Goal: Transaction & Acquisition: Download file/media

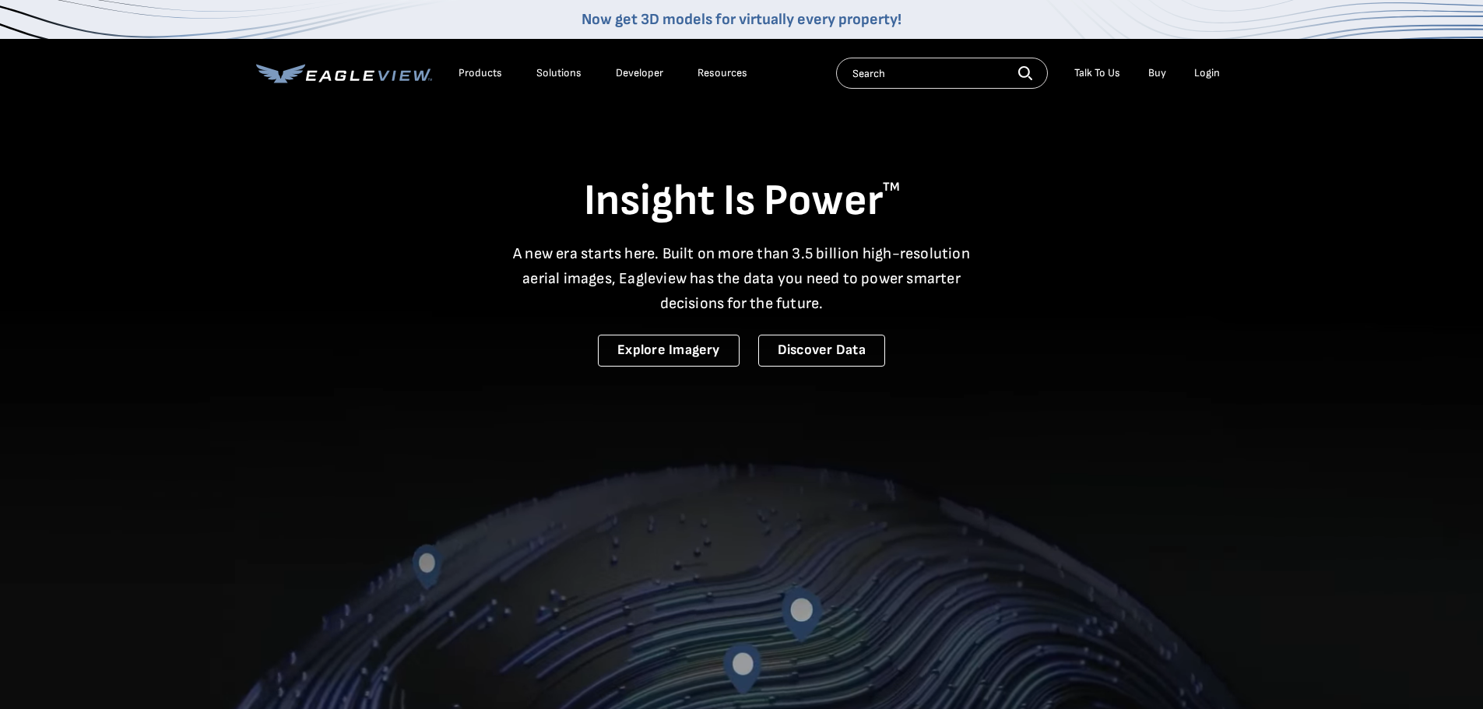
click at [1186, 69] on li "Login" at bounding box center [1206, 73] width 41 height 23
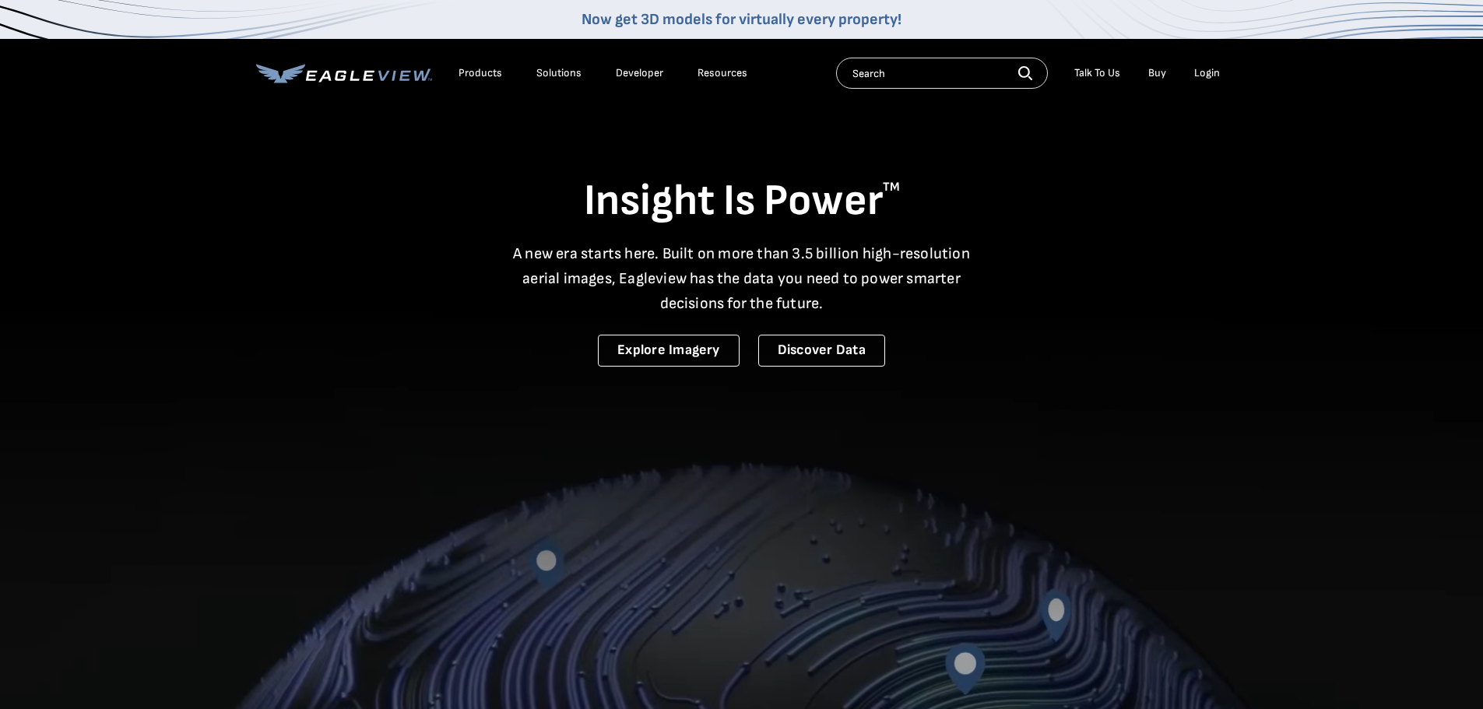
click at [1200, 72] on div "Login" at bounding box center [1207, 73] width 26 height 14
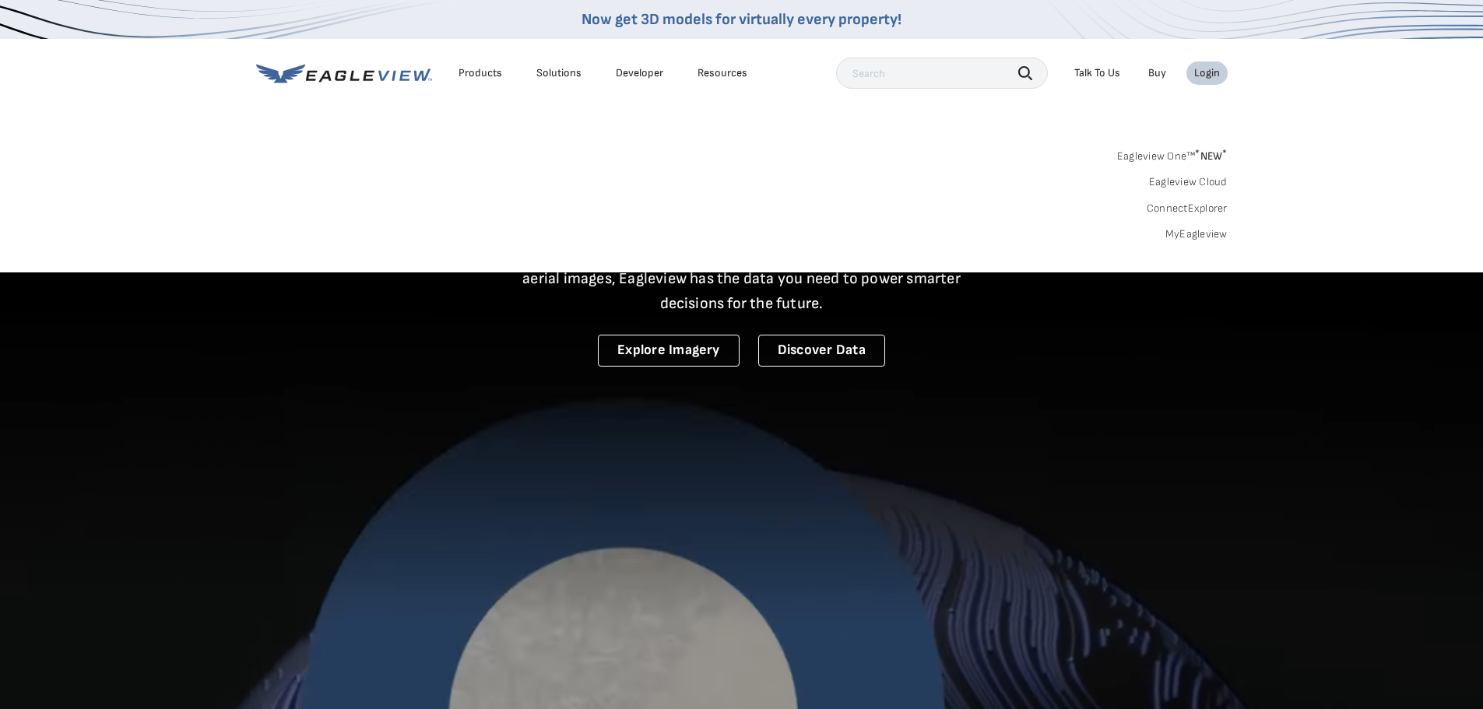
click at [1190, 240] on link "MyEagleview" at bounding box center [1196, 234] width 62 height 14
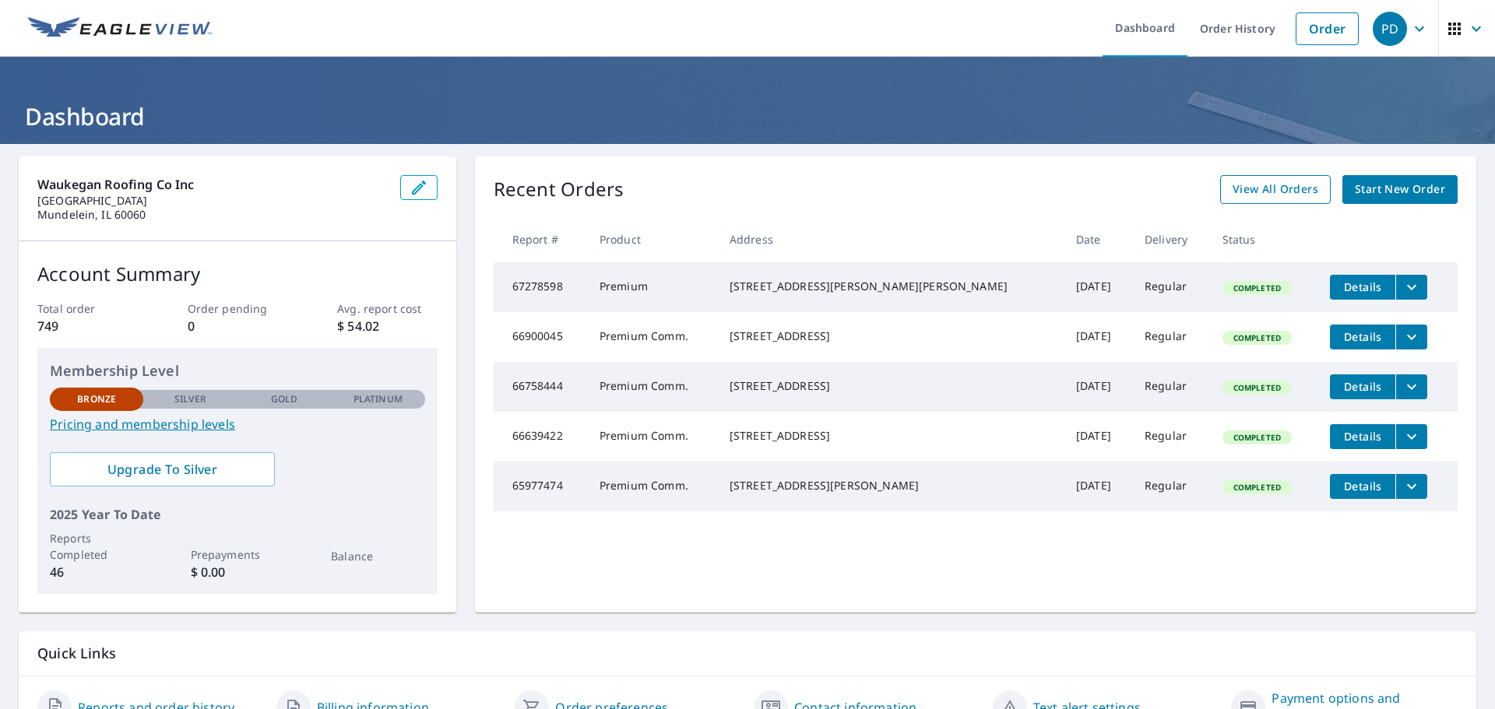
click at [1272, 188] on span "View All Orders" at bounding box center [1275, 189] width 86 height 19
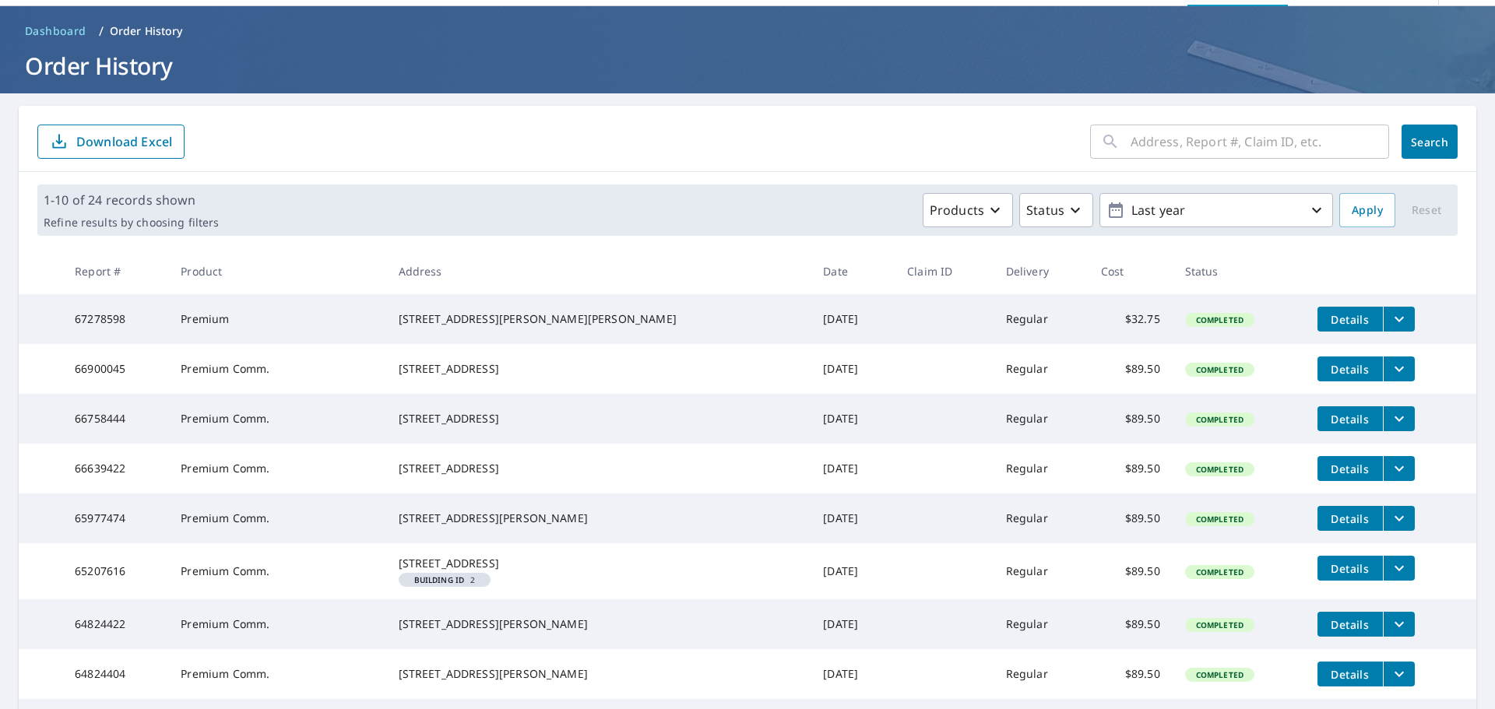
scroll to position [78, 0]
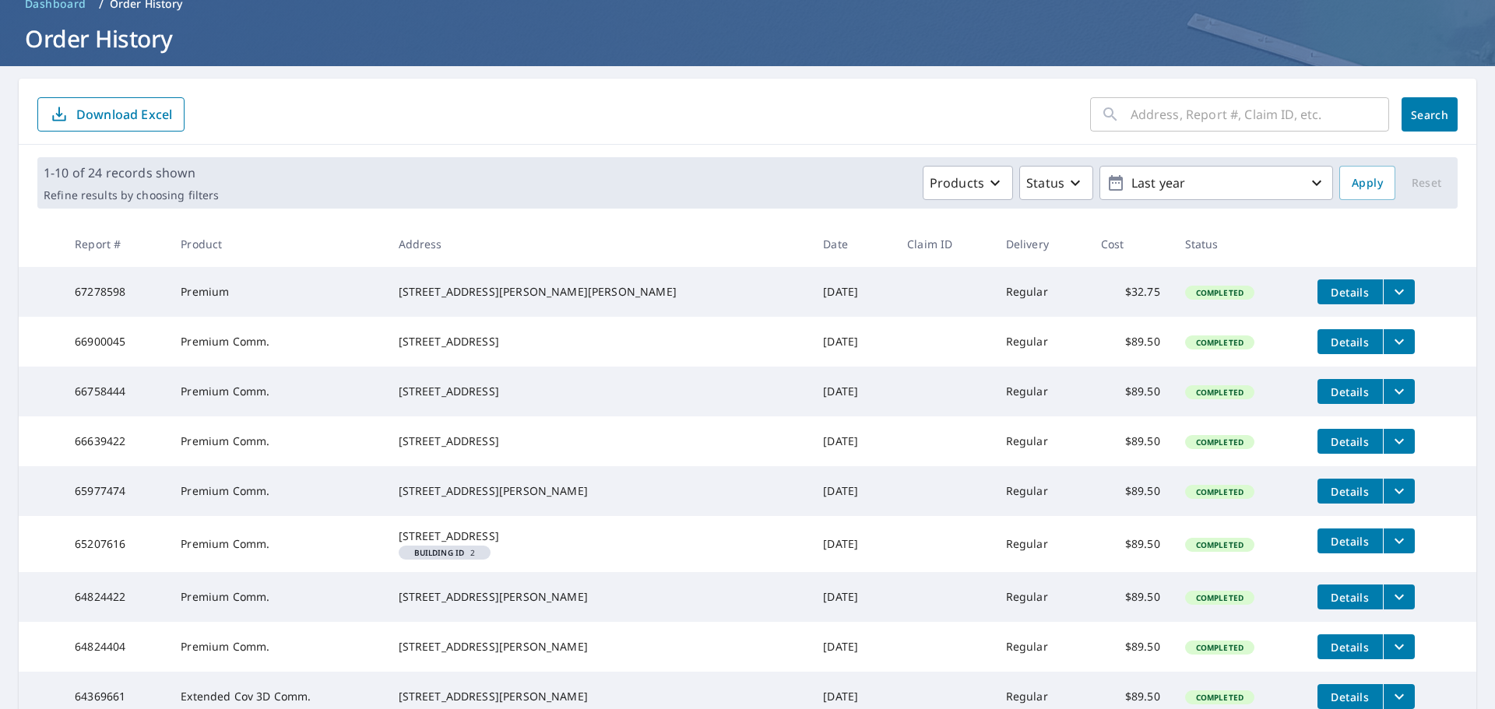
click at [1390, 550] on icon "filesDropdownBtn-65207616" at bounding box center [1399, 541] width 19 height 19
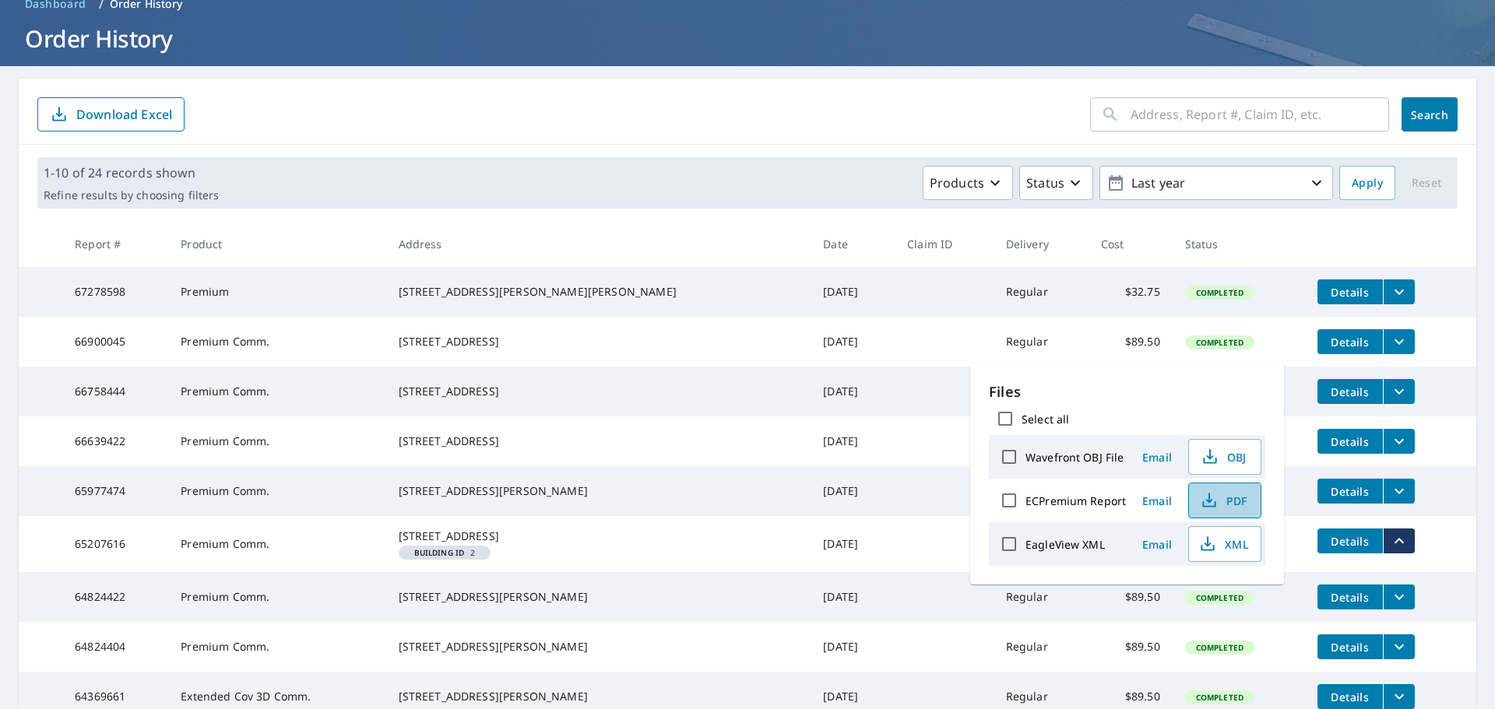
click at [1223, 502] on span "PDF" at bounding box center [1223, 500] width 50 height 19
click at [895, 505] on td at bounding box center [944, 491] width 98 height 50
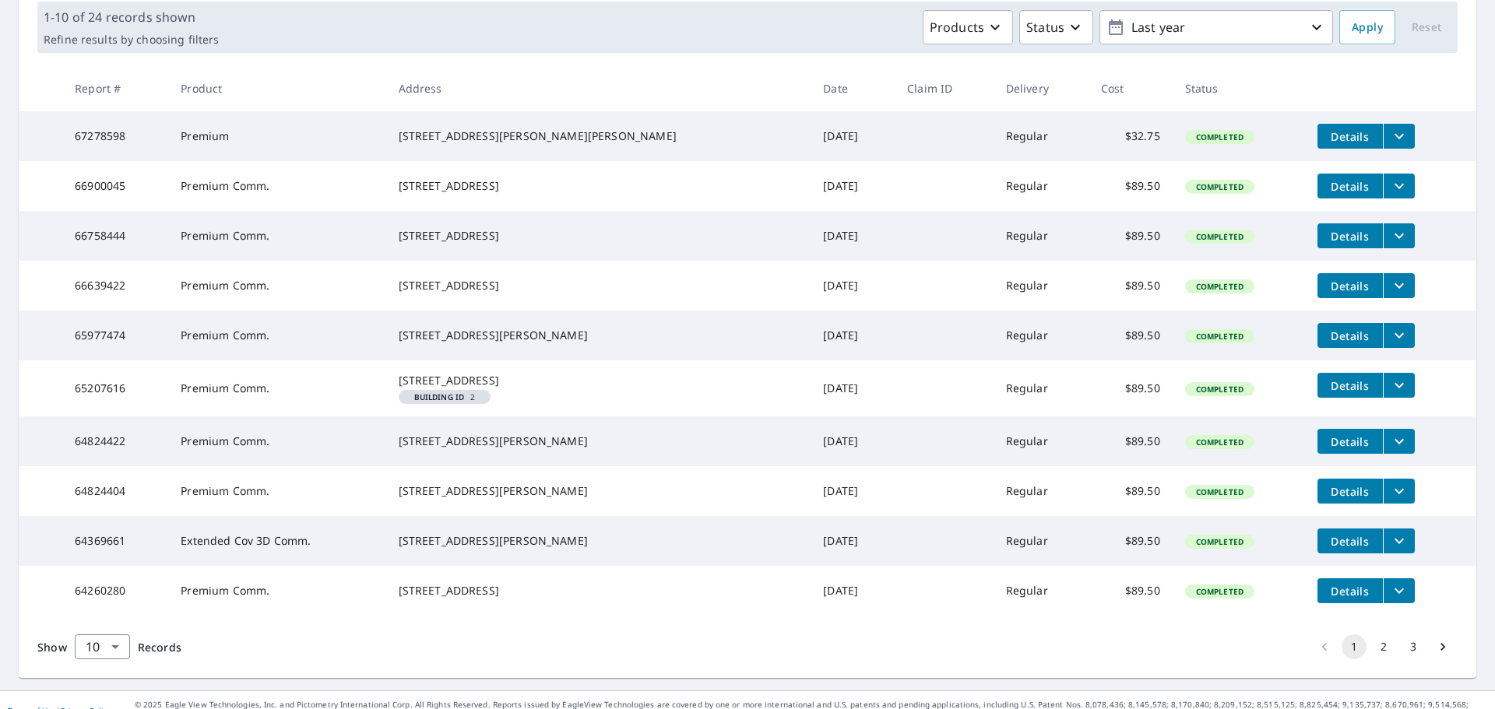
scroll to position [311, 0]
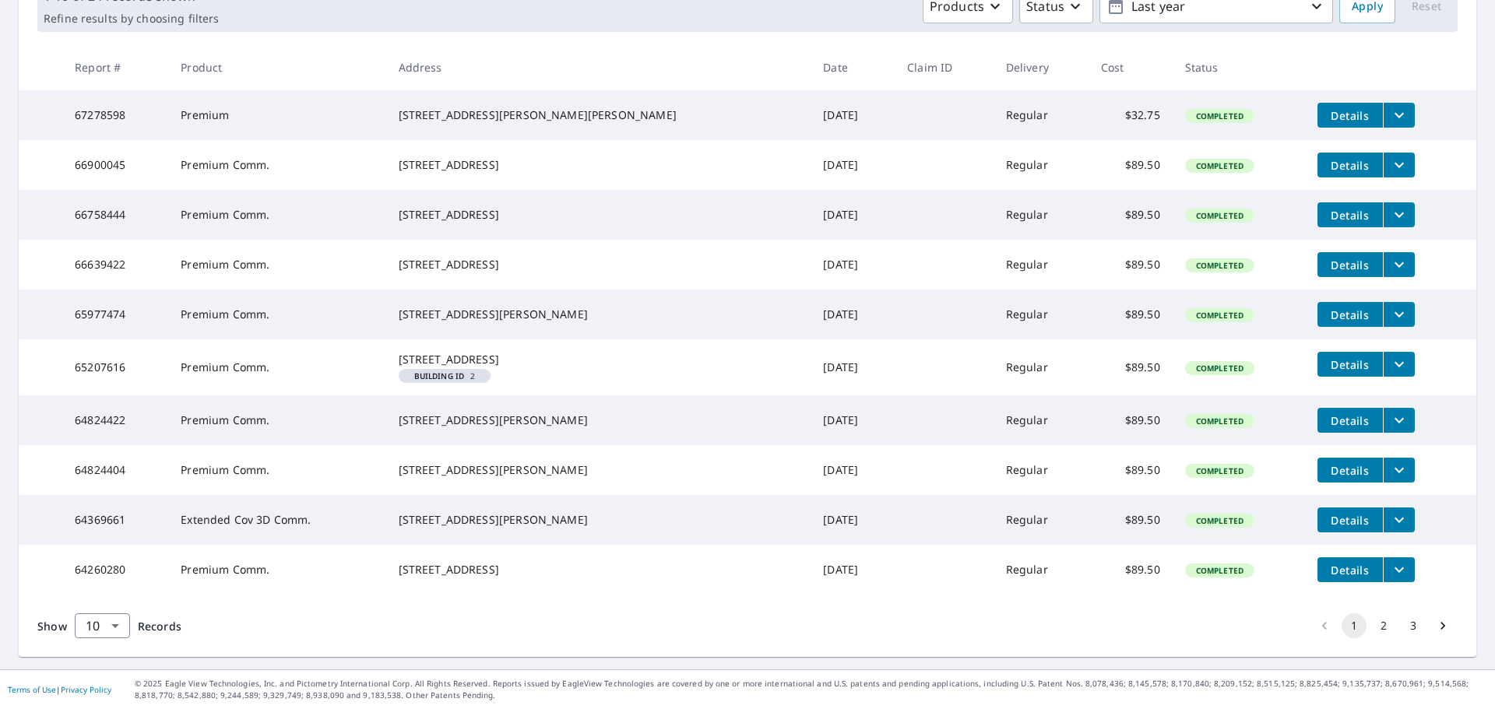
click at [1390, 579] on icon "filesDropdownBtn-64260280" at bounding box center [1399, 570] width 19 height 19
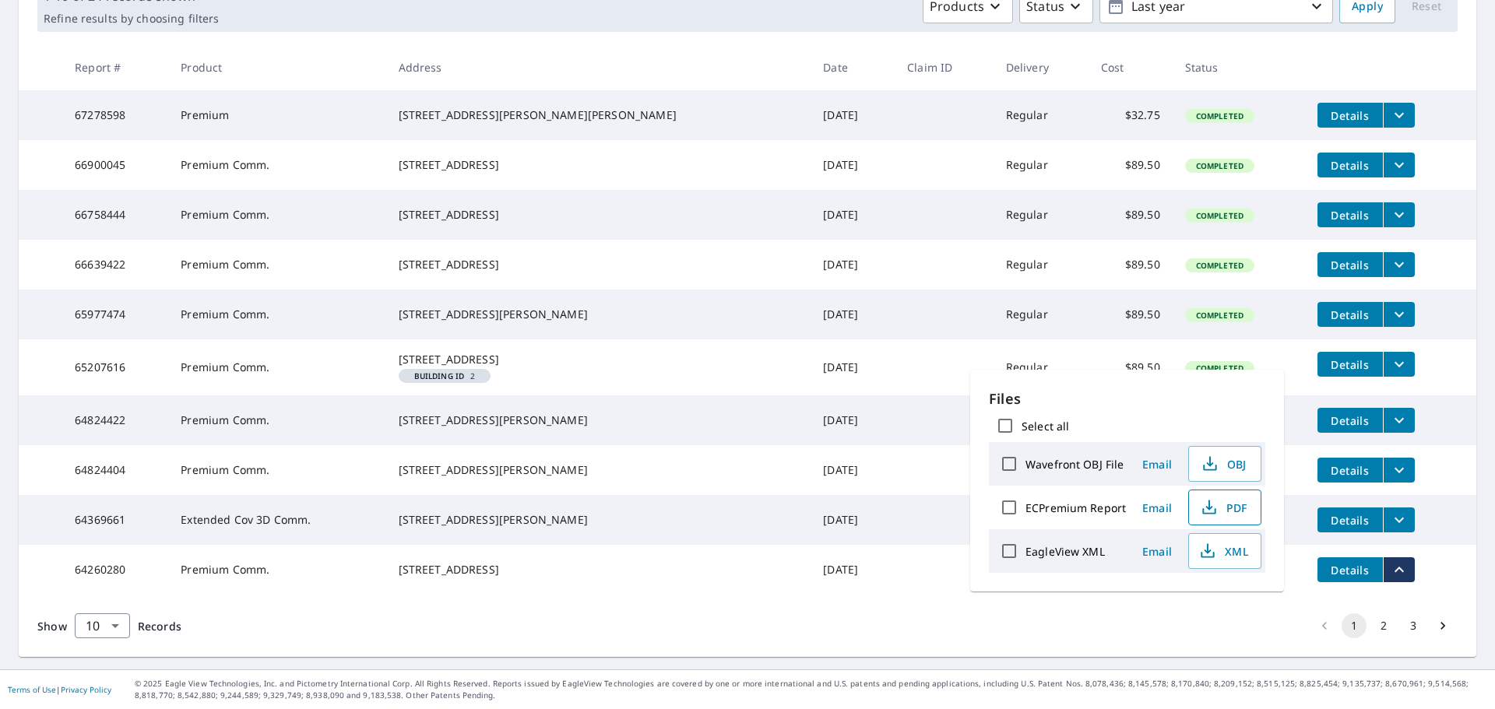
click at [1208, 510] on icon "button" at bounding box center [1209, 507] width 19 height 19
